Goal: Transaction & Acquisition: Download file/media

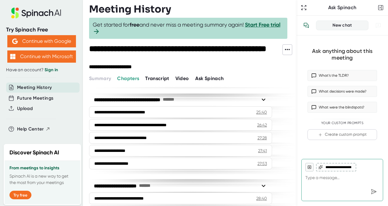
scroll to position [263, 0]
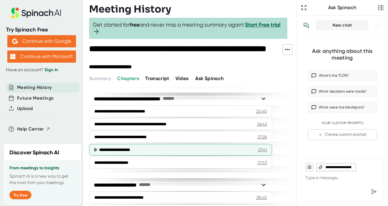
click at [96, 148] on icon at bounding box center [95, 149] width 7 height 7
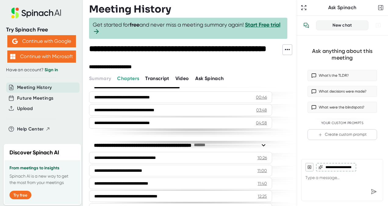
scroll to position [0, 0]
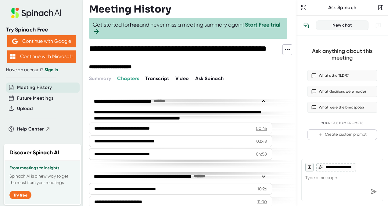
click at [161, 78] on span "Transcript" at bounding box center [157, 78] width 24 height 6
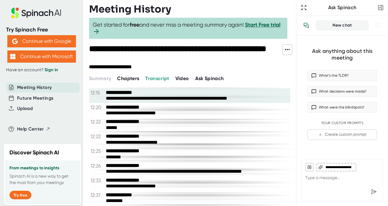
scroll to position [2443, 0]
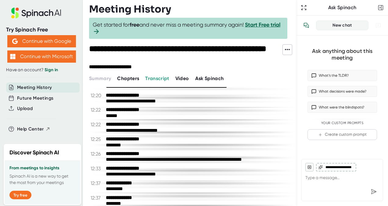
click at [288, 50] on icon at bounding box center [287, 49] width 7 height 7
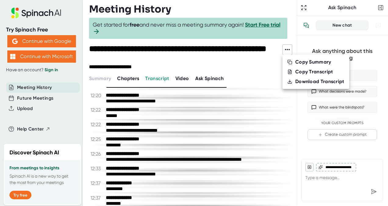
click at [303, 81] on div "Download Transcript" at bounding box center [320, 81] width 49 height 6
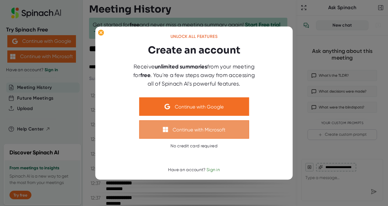
click at [212, 126] on button "Continue with Microsoft" at bounding box center [194, 129] width 110 height 18
